Goal: Task Accomplishment & Management: Manage account settings

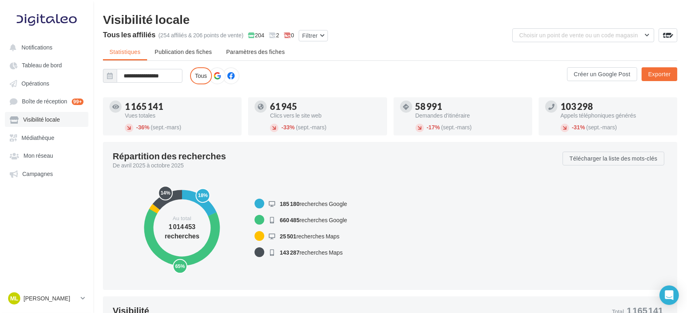
click at [45, 117] on span "Visibilité locale" at bounding box center [41, 119] width 37 height 7
click at [45, 121] on span "Visibilité locale" at bounding box center [41, 119] width 37 height 7
click at [29, 113] on link "Visibilité locale" at bounding box center [47, 119] width 84 height 15
click at [302, 36] on button "Filtrer" at bounding box center [313, 35] width 29 height 11
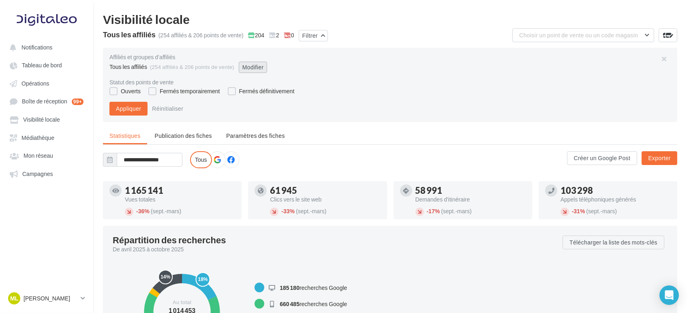
click at [257, 67] on button "Modifier" at bounding box center [253, 67] width 29 height 11
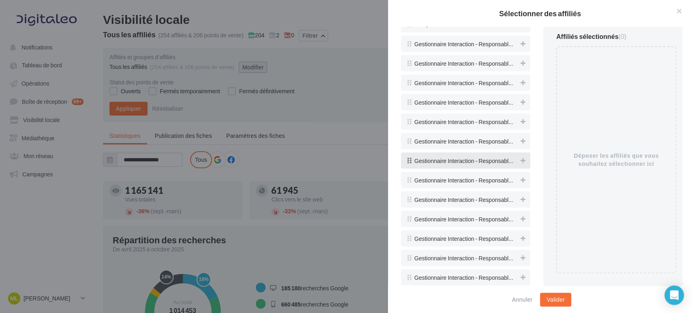
scroll to position [1802, 0]
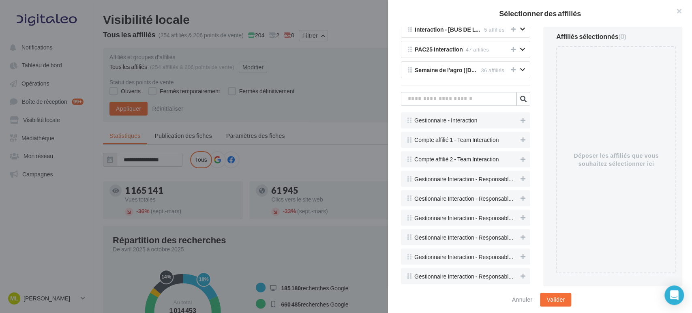
click at [437, 97] on div "Tous les affiliés 254 affiliés Mes groupes d'affiliés [PERSON_NAME] 4 affiliés …" at bounding box center [465, 156] width 155 height 259
click at [438, 95] on input "text" at bounding box center [459, 99] width 116 height 14
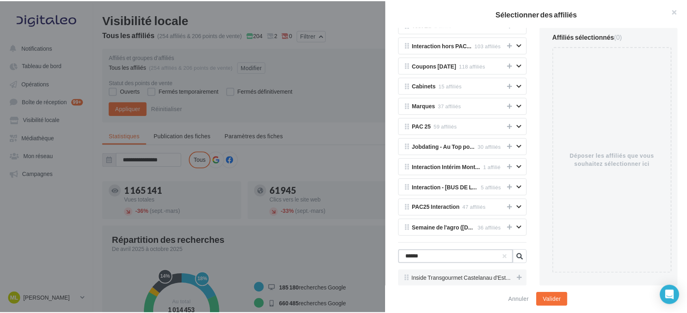
scroll to position [1635, 0]
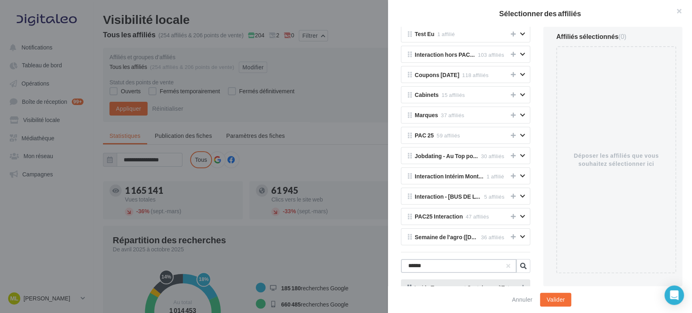
type input "******"
click at [521, 285] on icon at bounding box center [523, 288] width 5 height 6
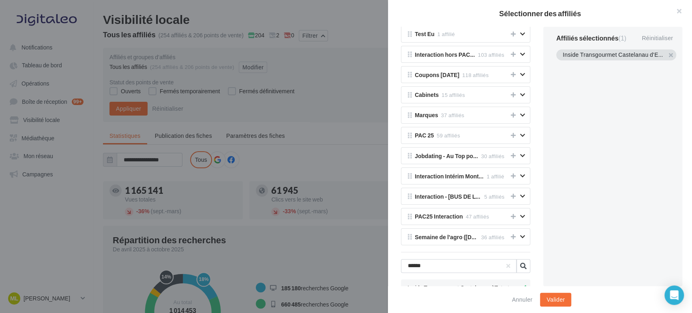
click at [549, 292] on div "Annuler Valider" at bounding box center [540, 299] width 304 height 27
click at [551, 296] on button "Valider" at bounding box center [555, 300] width 31 height 14
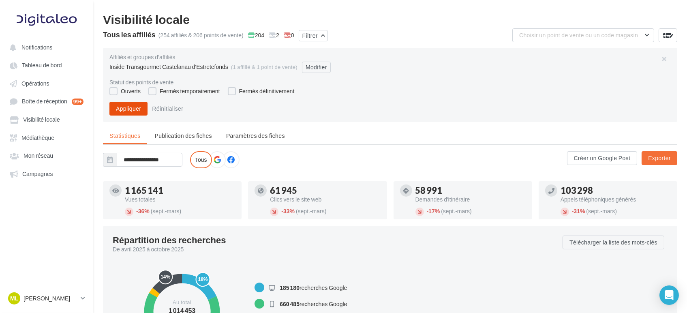
click at [126, 107] on button "Appliquer" at bounding box center [128, 109] width 38 height 14
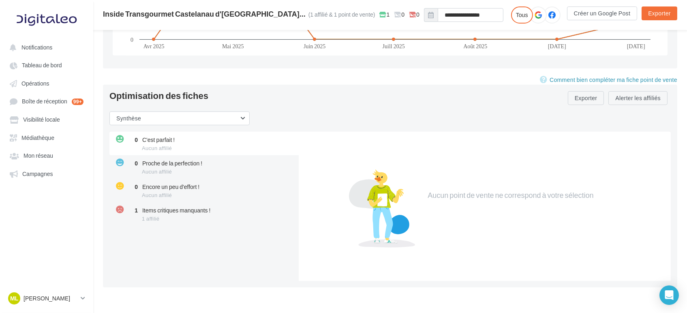
scroll to position [970, 0]
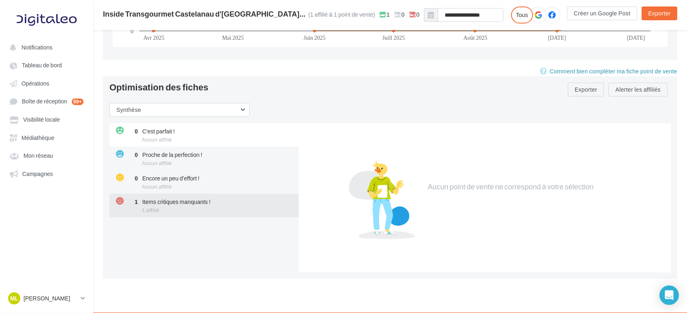
click at [200, 198] on span "Items critiques manquants !" at bounding box center [176, 201] width 69 height 7
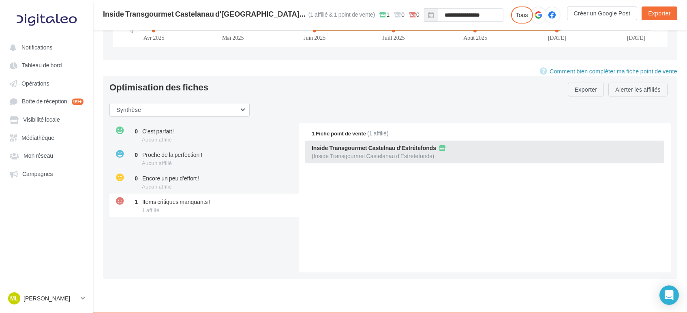
click at [410, 145] on span "Inside Transgourmet Castelnau d'Estrétefonds" at bounding box center [374, 148] width 124 height 6
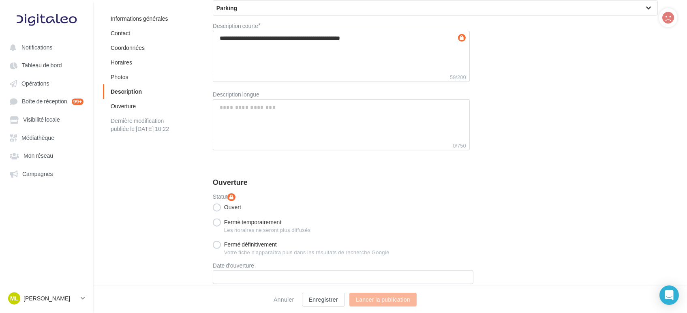
scroll to position [1910, 0]
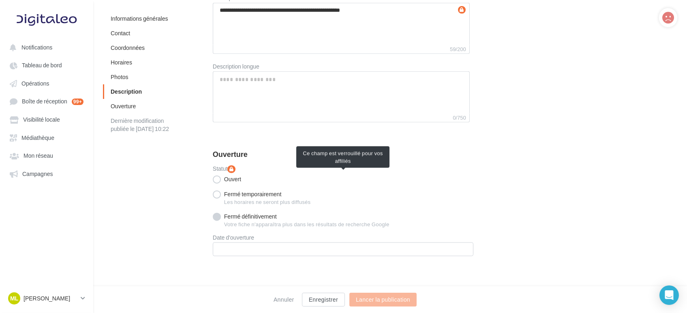
click at [254, 213] on label "Fermé définitivement" at bounding box center [245, 217] width 64 height 8
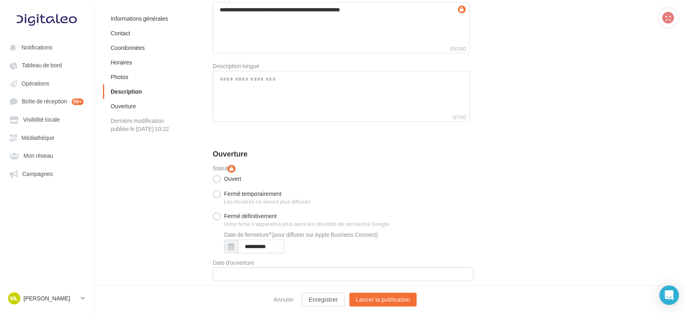
click at [485, 207] on div "**********" at bounding box center [442, 226] width 458 height 123
